Goal: Communication & Community: Answer question/provide support

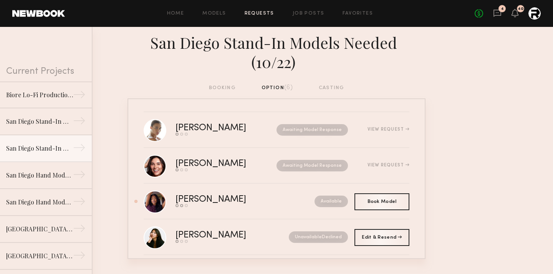
click at [497, 17] on link "4" at bounding box center [497, 14] width 8 height 10
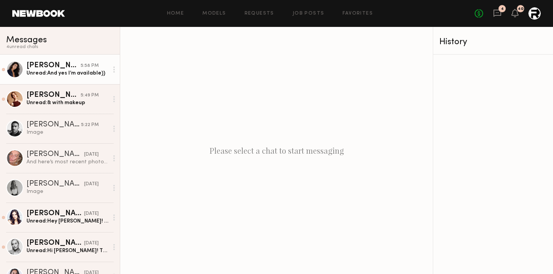
click at [65, 65] on div "Nina S." at bounding box center [54, 66] width 54 height 8
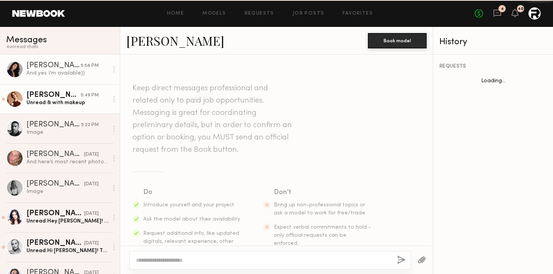
scroll to position [850, 0]
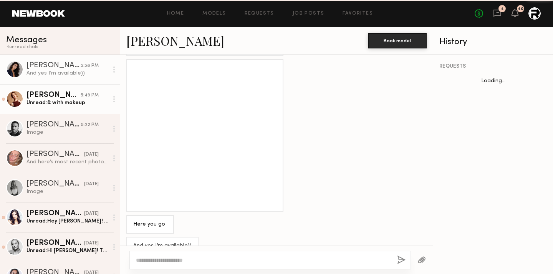
click at [56, 106] on div "Unread: & with makeup" at bounding box center [68, 102] width 82 height 7
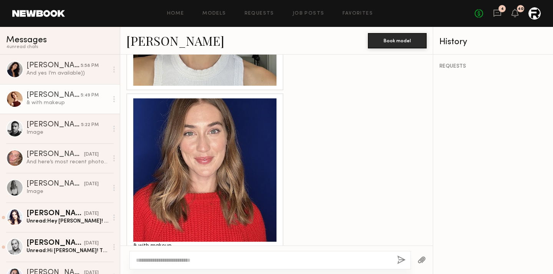
click at [113, 98] on div at bounding box center [114, 98] width 12 height 15
click at [98, 110] on div "Mark unread" at bounding box center [92, 114] width 56 height 17
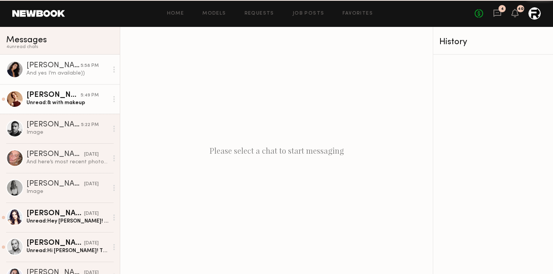
click at [116, 71] on div at bounding box center [114, 69] width 12 height 15
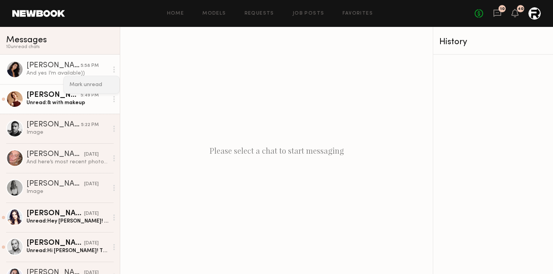
click at [104, 83] on div "Mark unread" at bounding box center [92, 84] width 56 height 17
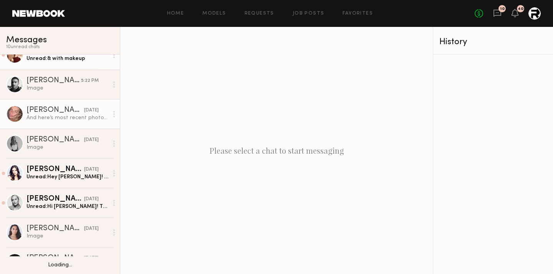
scroll to position [51, 0]
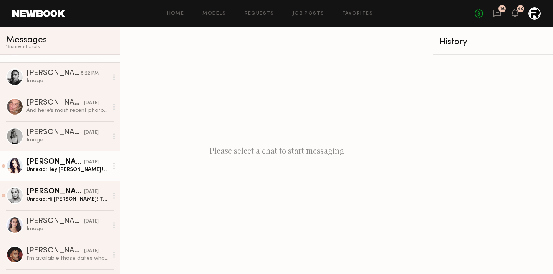
click at [76, 178] on link "Ashley E. yesterday Unread: Hey Hannah! Great! Please send over further details…" at bounding box center [60, 166] width 120 height 30
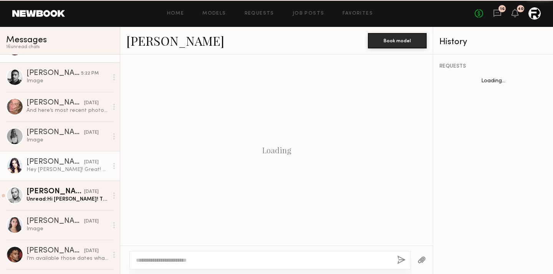
scroll to position [242, 0]
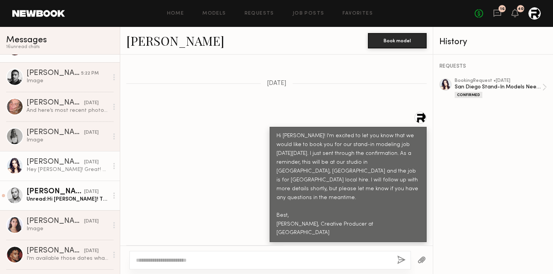
click at [66, 197] on div "Unread: Hi Hannah! Thanks so much ☺️ looking forward to working together!! I’ll…" at bounding box center [68, 199] width 82 height 7
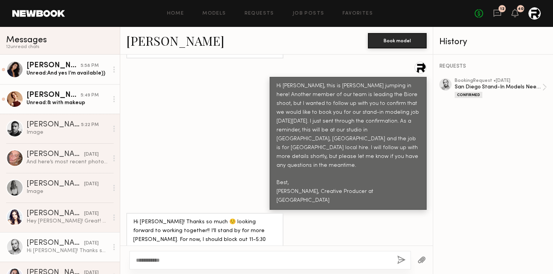
click at [212, 260] on textarea "**********" at bounding box center [263, 260] width 255 height 8
click at [493, 84] on div "San Diego Stand-In Models Needed (10/16)" at bounding box center [499, 86] width 88 height 7
click at [177, 258] on textarea "**********" at bounding box center [263, 260] width 255 height 8
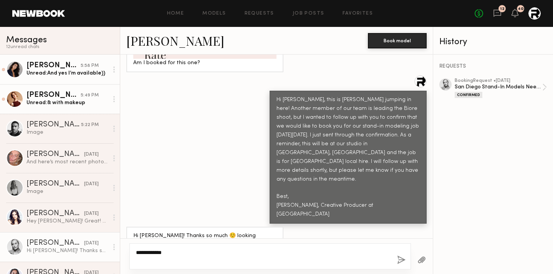
scroll to position [702, 0]
type textarea "**********"
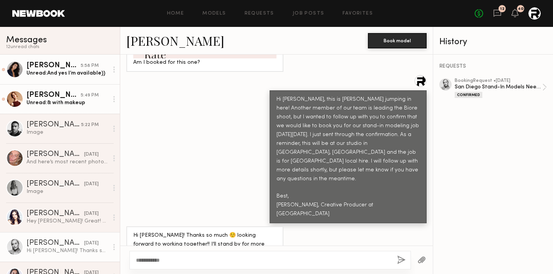
click at [401, 259] on button "button" at bounding box center [401, 261] width 8 height 10
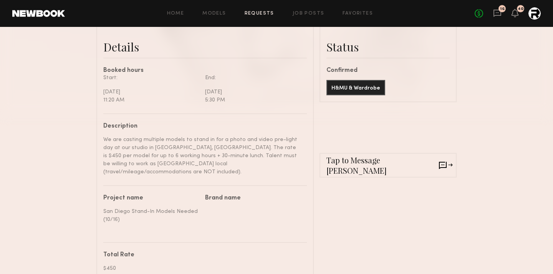
scroll to position [193, 0]
